Goal: Browse casually

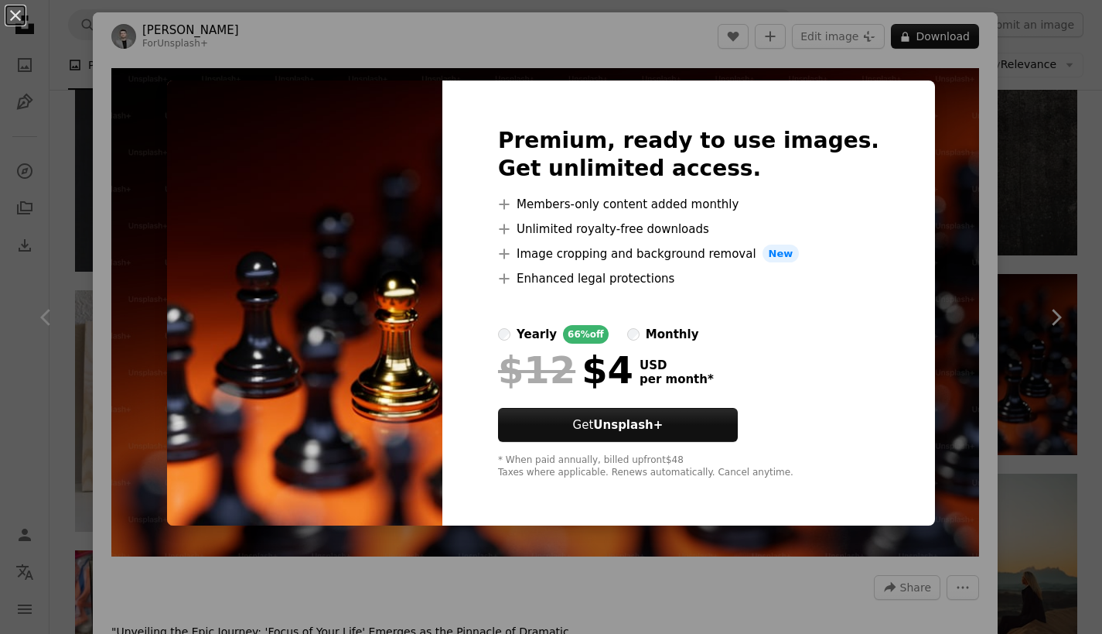
scroll to position [5926, 0]
click at [937, 134] on div "An X shape Premium, ready to use images. Get unlimited access. A plus sign Memb…" at bounding box center [551, 317] width 1102 height 634
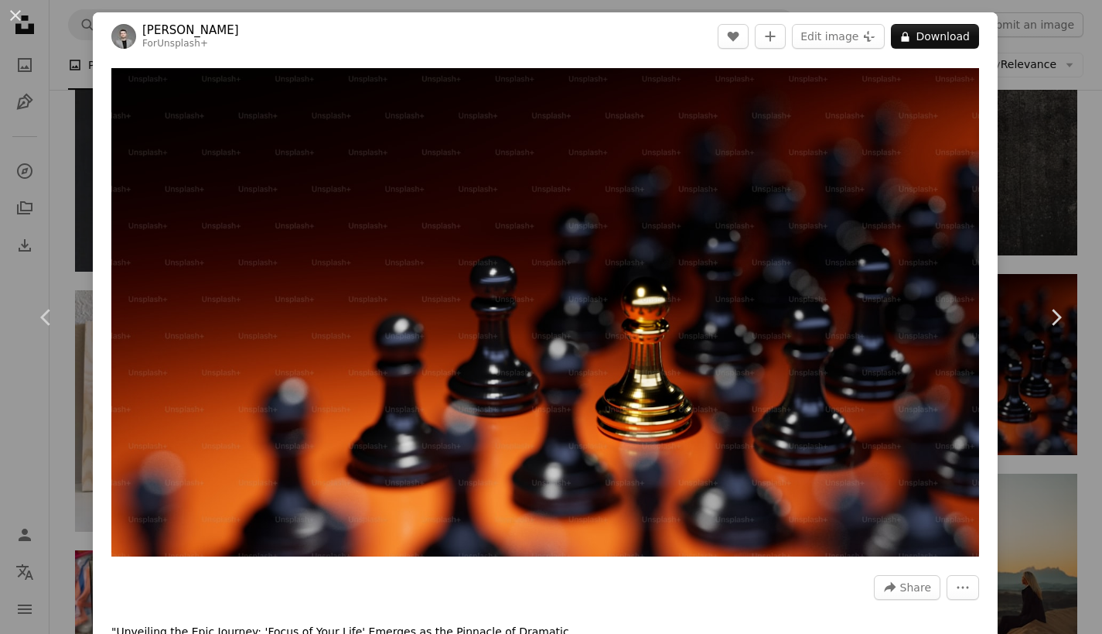
click at [91, 67] on div "An X shape Chevron left Chevron right [PERSON_NAME] For Unsplash+ A heart A plu…" at bounding box center [551, 317] width 1102 height 634
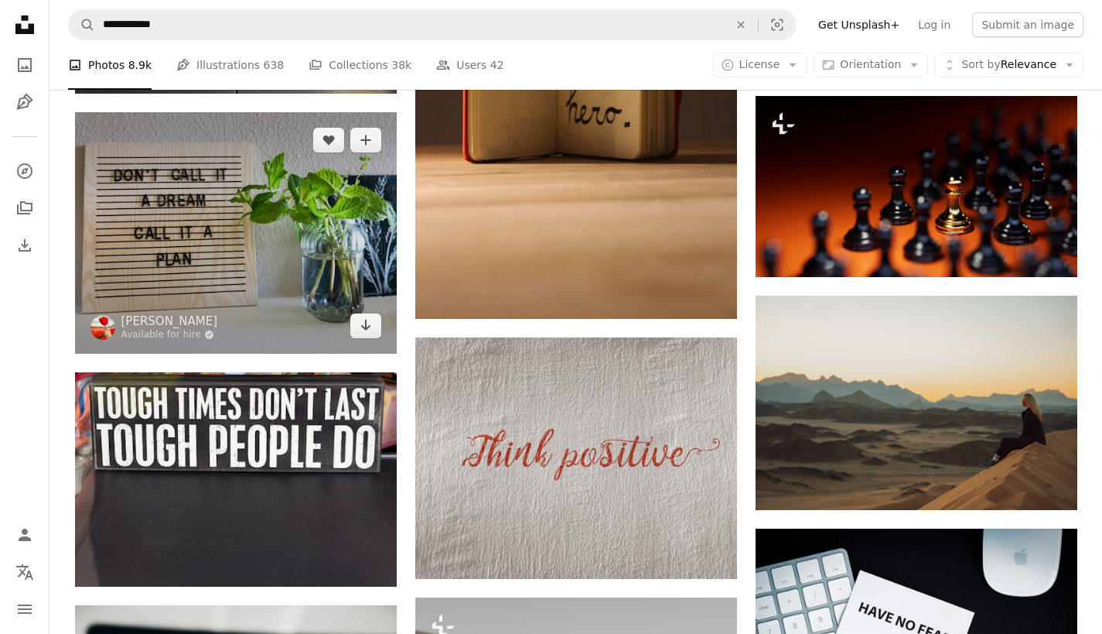
scroll to position [6109, 0]
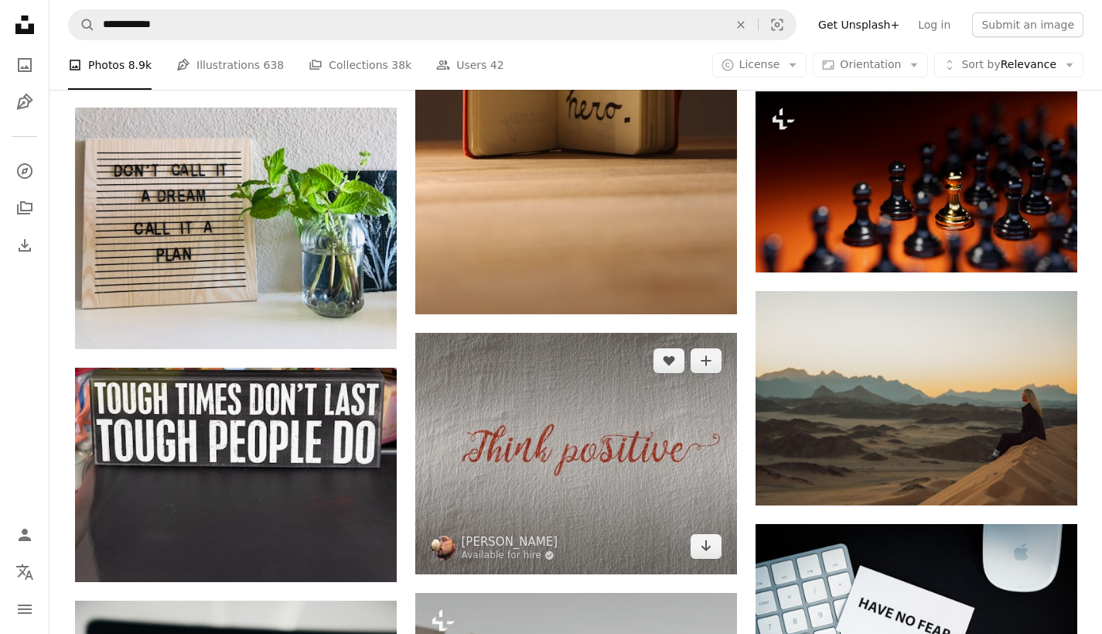
click at [513, 468] on img at bounding box center [576, 453] width 322 height 241
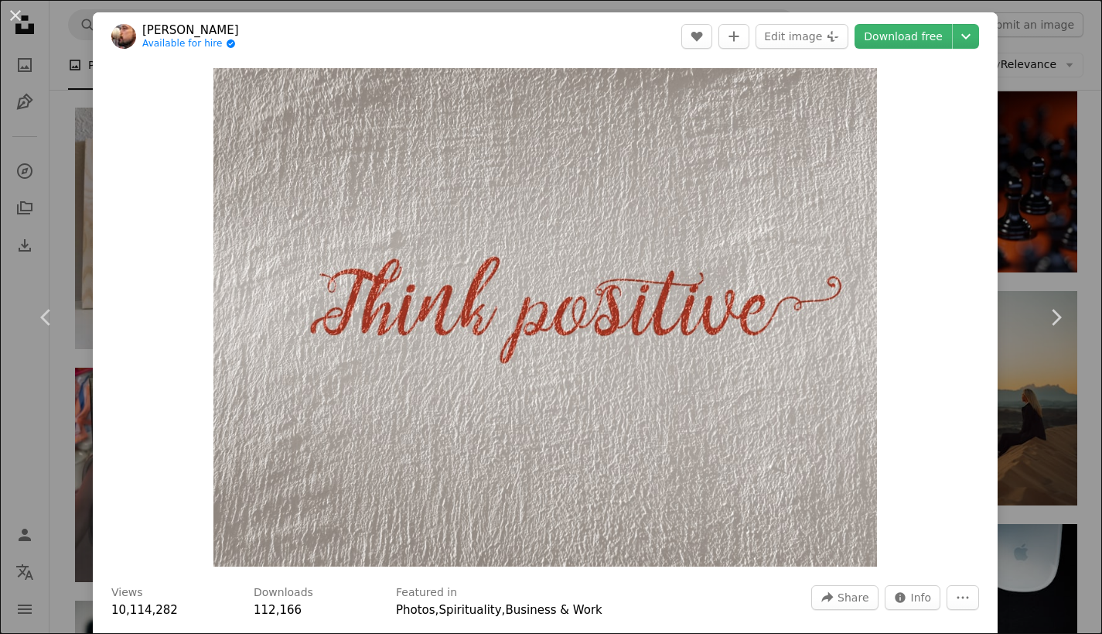
click at [1044, 209] on div "An X shape Chevron left Chevron right [PERSON_NAME] Available for hire A checkm…" at bounding box center [551, 317] width 1102 height 634
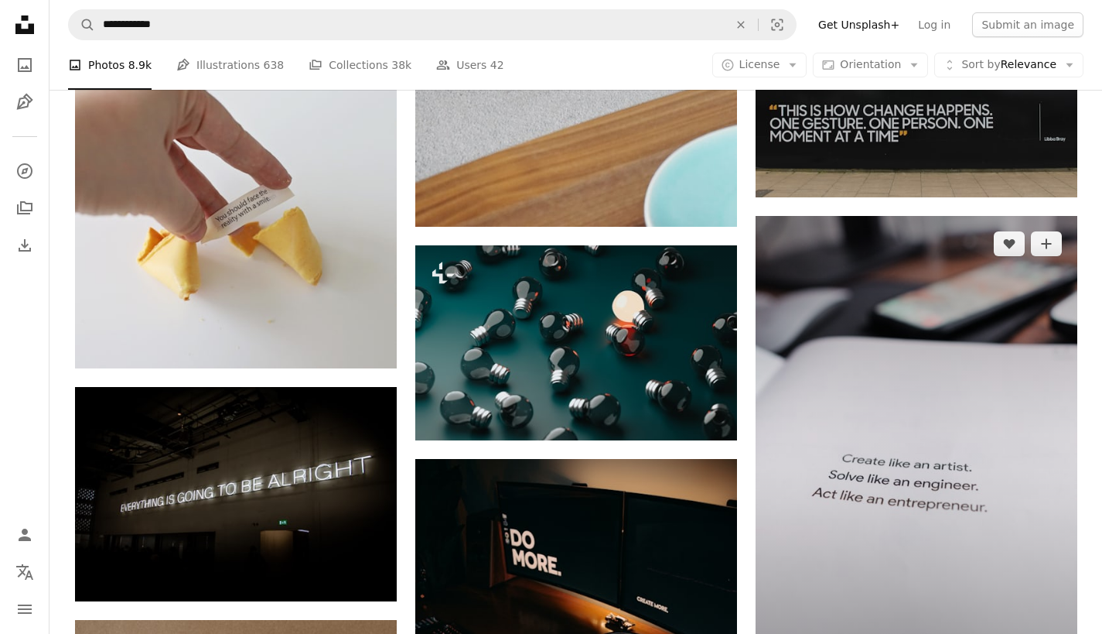
scroll to position [10484, 0]
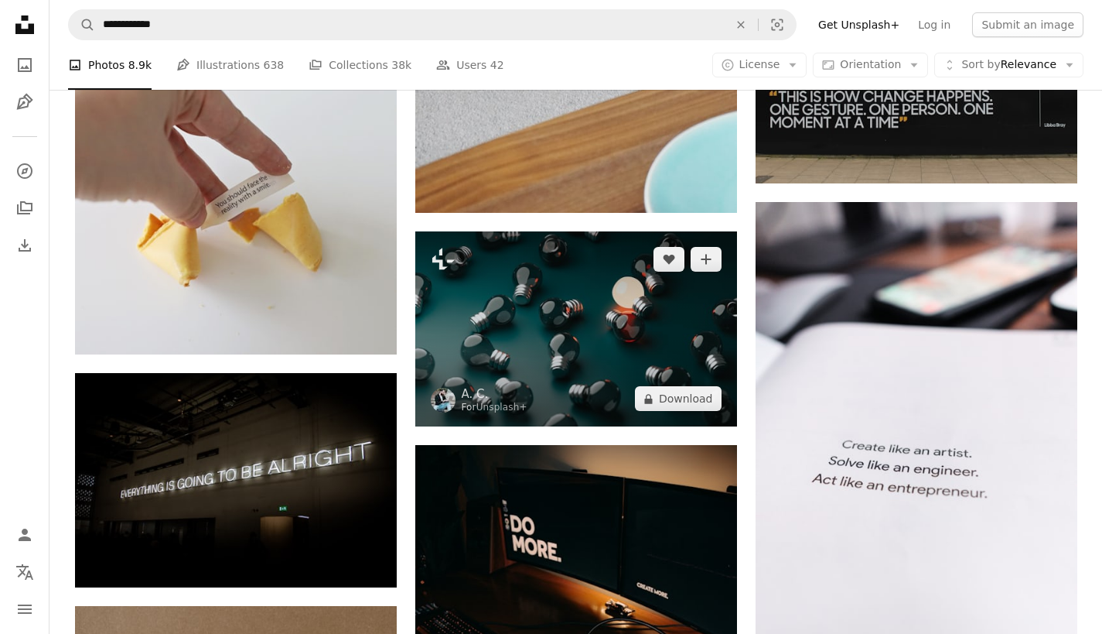
click at [600, 318] on img at bounding box center [576, 328] width 322 height 195
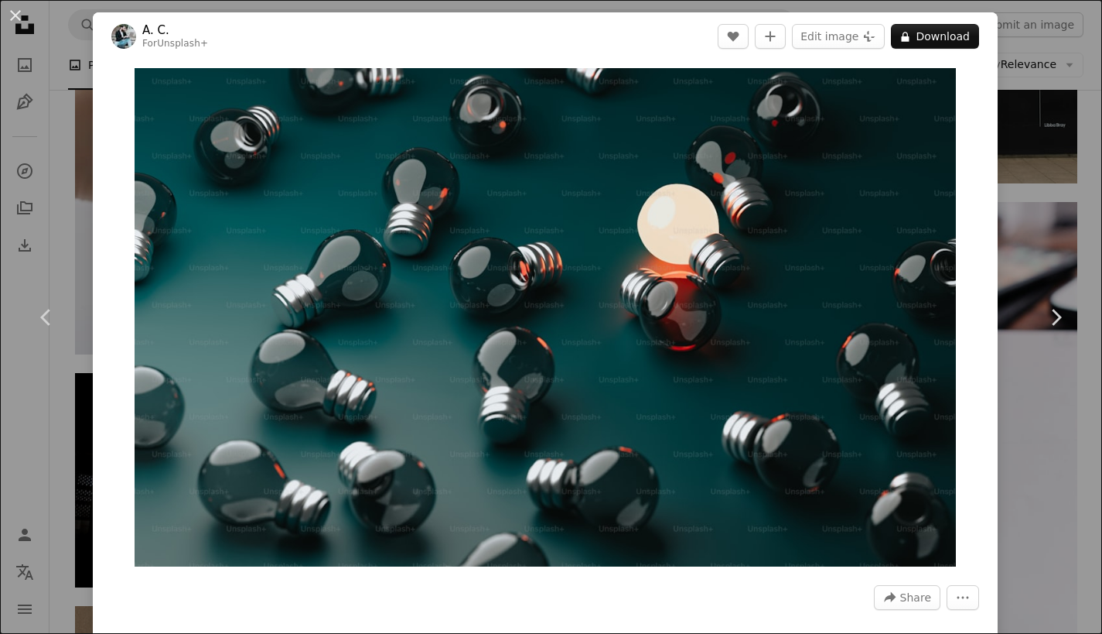
click at [600, 318] on img "Zoom in on this image" at bounding box center [546, 317] width 822 height 498
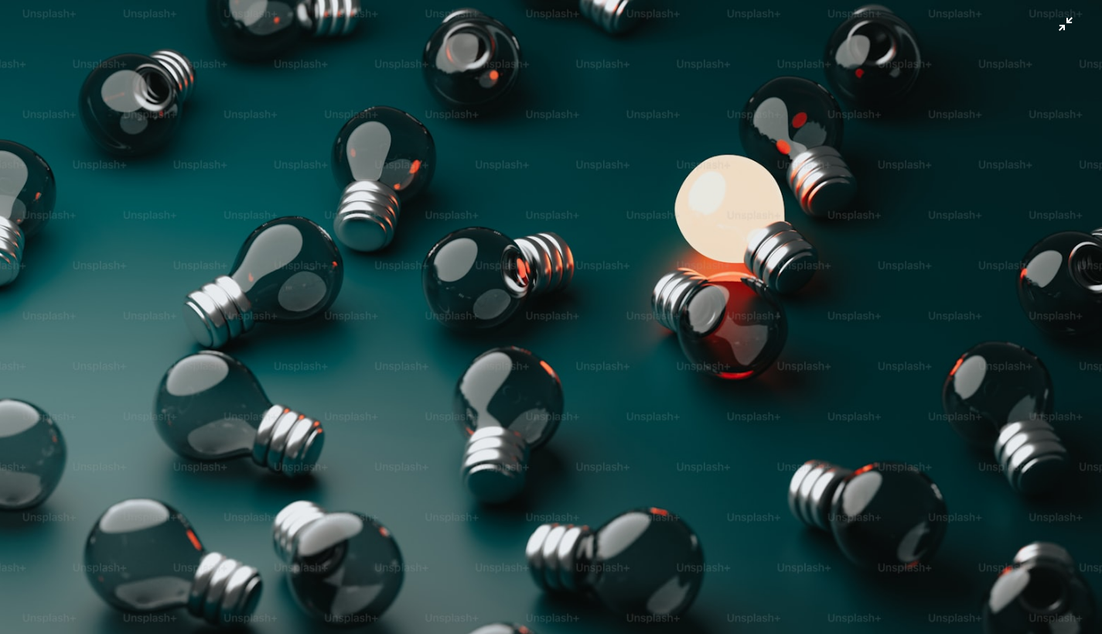
scroll to position [14, 0]
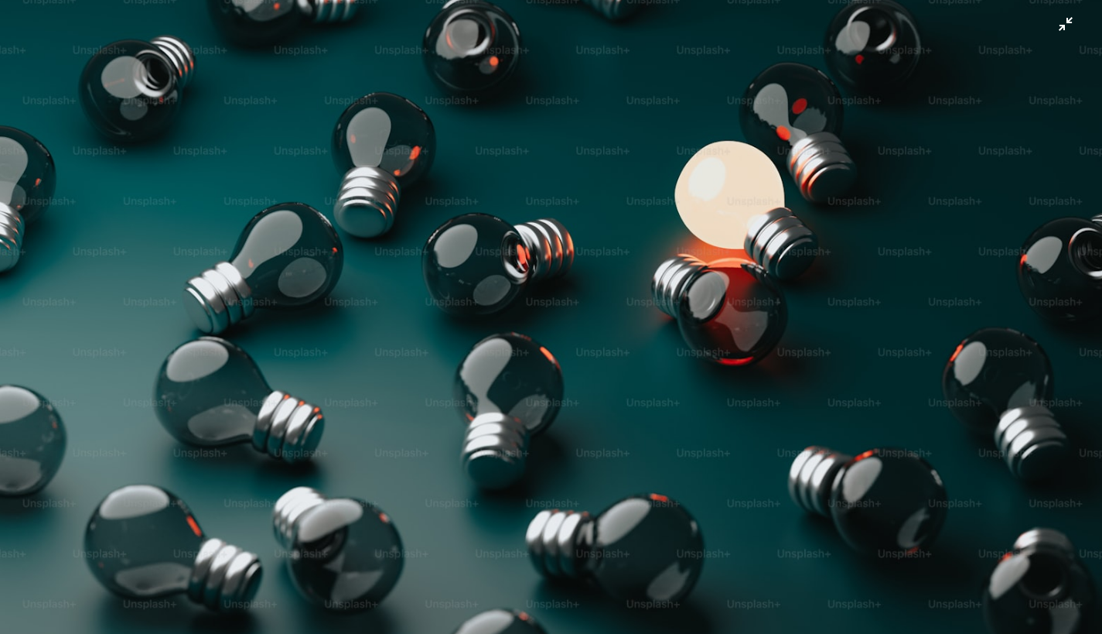
click at [1072, 26] on img "Zoom out on this image" at bounding box center [551, 319] width 1104 height 669
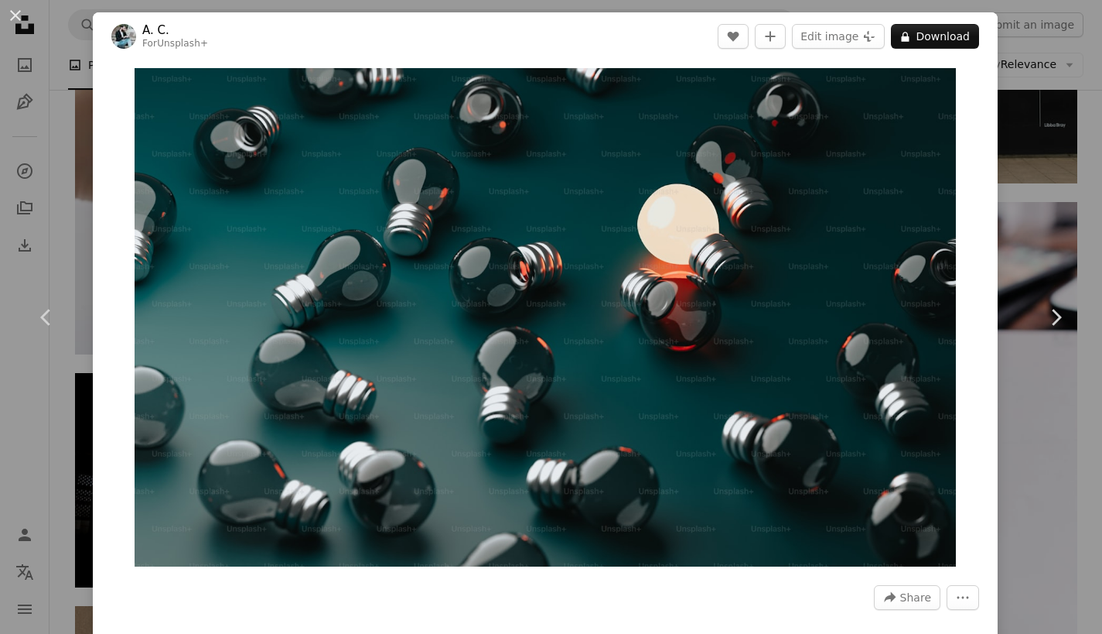
click at [1009, 217] on div "An X shape Chevron left Chevron right A. C. For Unsplash+ A heart A plus sign E…" at bounding box center [551, 317] width 1102 height 634
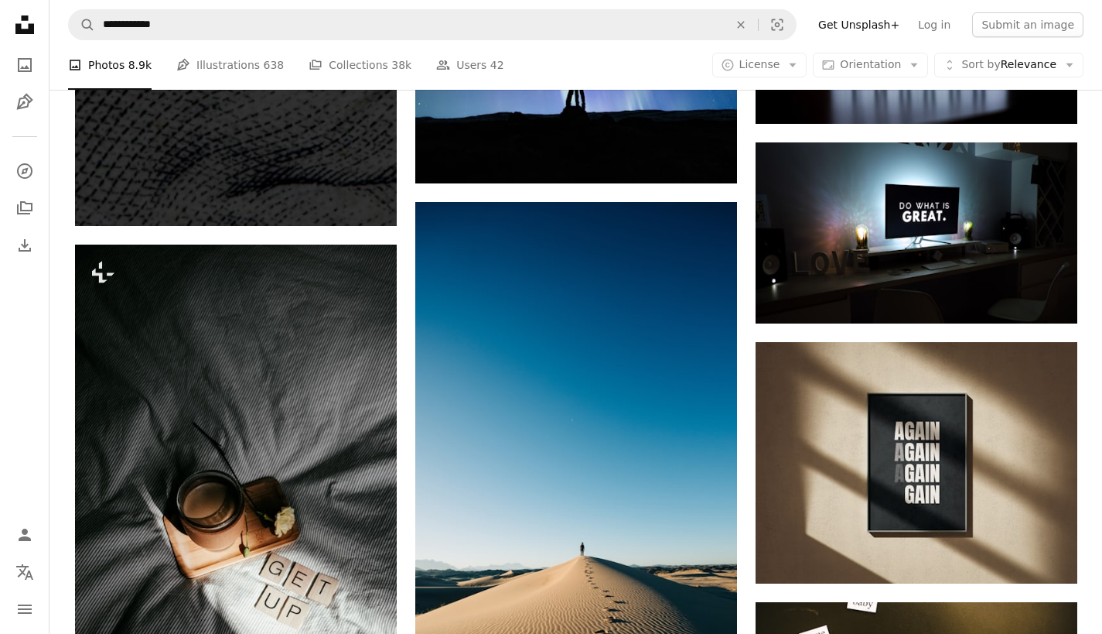
scroll to position [7213, 0]
